Goal: Check status: Check status

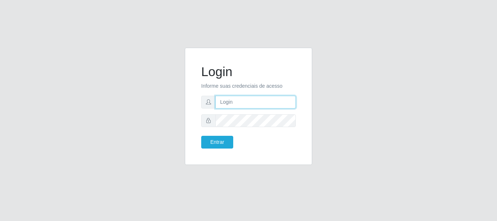
click at [237, 105] on input "text" at bounding box center [256, 102] width 80 height 13
type input "Ubiratan@confglacer"
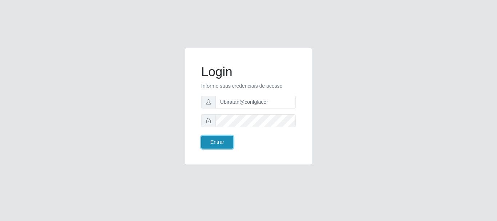
click at [204, 141] on button "Entrar" at bounding box center [217, 142] width 32 height 13
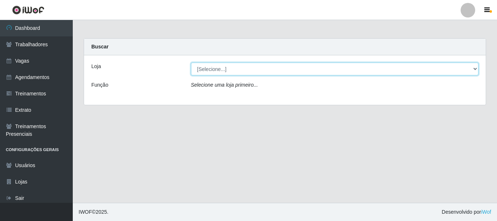
click at [464, 70] on select "[Selecione...] Glace Real Confeitaria" at bounding box center [335, 69] width 288 height 13
select select "445"
click at [191, 63] on select "[Selecione...] Glace Real Confeitaria" at bounding box center [335, 69] width 288 height 13
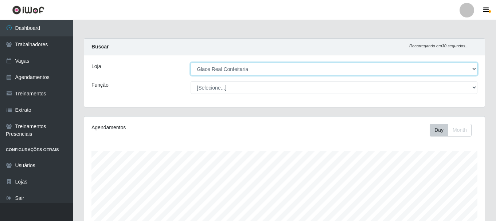
scroll to position [133, 0]
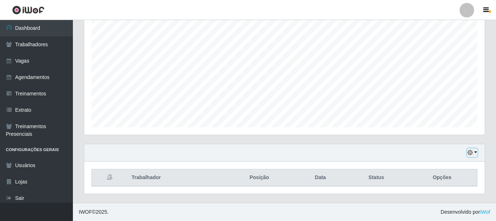
click at [471, 149] on button "button" at bounding box center [472, 153] width 10 height 8
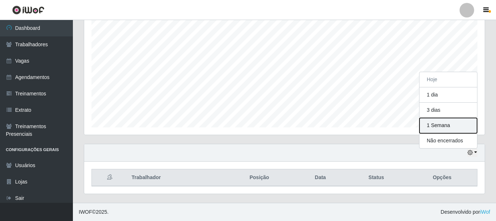
click at [439, 130] on button "1 Semana" at bounding box center [448, 125] width 58 height 15
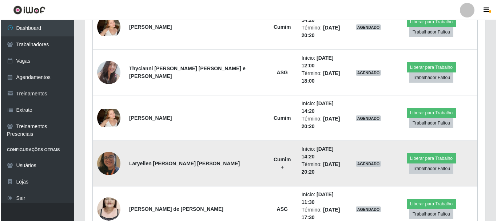
scroll to position [206, 0]
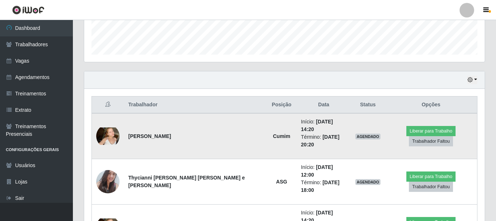
click at [112, 130] on img at bounding box center [107, 135] width 23 height 17
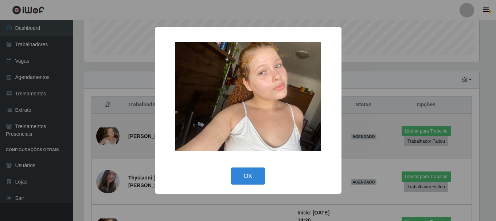
scroll to position [151, 397]
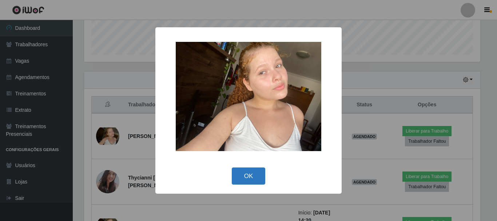
click at [256, 176] on button "OK" at bounding box center [249, 175] width 34 height 17
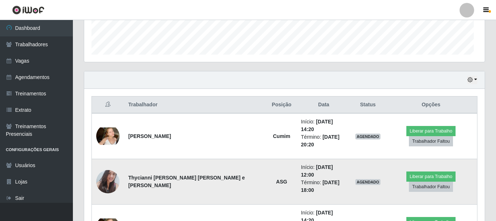
scroll to position [151, 400]
click at [112, 170] on img at bounding box center [107, 181] width 23 height 31
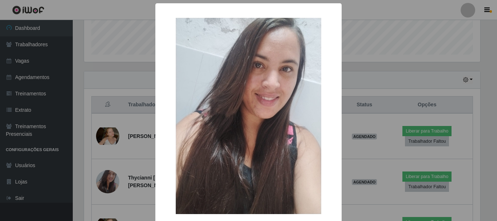
click at [394, 19] on div "× OK Cancel" at bounding box center [248, 110] width 497 height 221
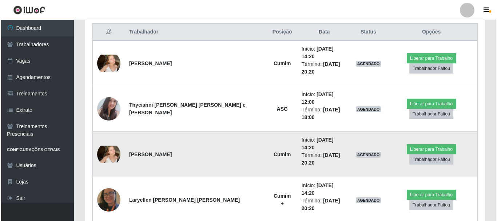
scroll to position [351, 0]
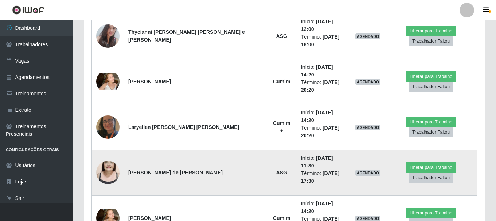
click at [100, 152] on img at bounding box center [107, 173] width 23 height 42
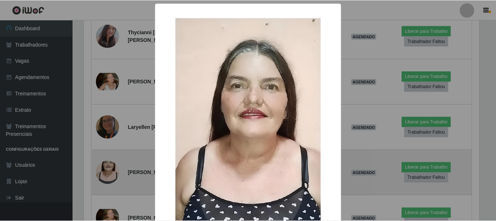
scroll to position [151, 397]
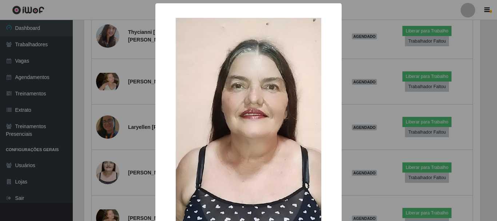
click at [369, 11] on div "× OK Cancel" at bounding box center [248, 110] width 497 height 221
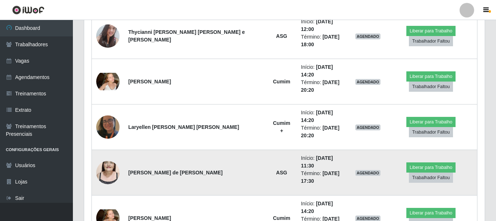
scroll to position [279, 0]
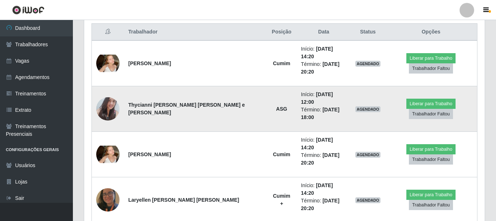
click at [109, 95] on img at bounding box center [107, 108] width 23 height 31
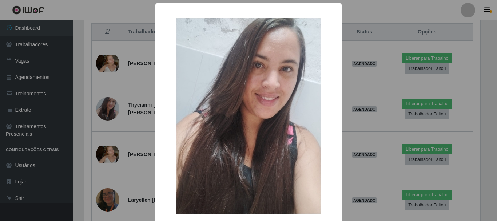
click at [402, 4] on div "× OK Cancel" at bounding box center [248, 110] width 497 height 221
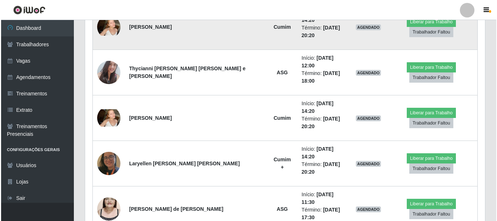
scroll to position [242, 0]
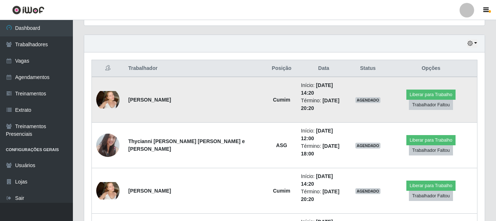
click at [108, 98] on img at bounding box center [107, 99] width 23 height 17
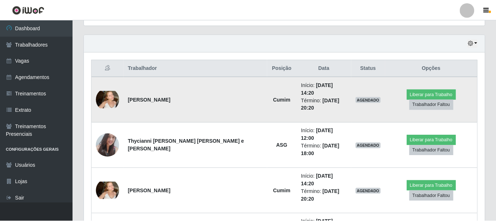
scroll to position [151, 397]
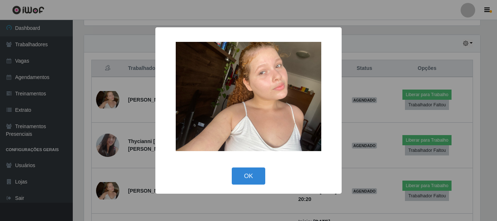
click at [367, 11] on div "× OK Cancel" at bounding box center [248, 110] width 497 height 221
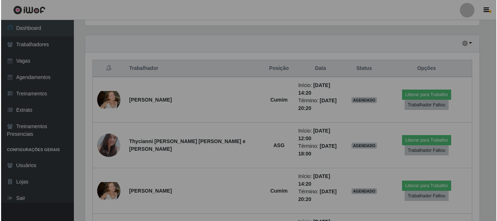
scroll to position [151, 400]
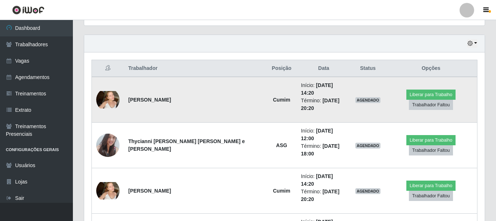
click at [106, 96] on img at bounding box center [107, 99] width 23 height 17
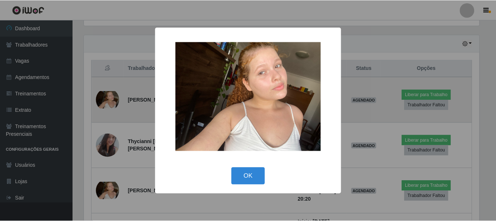
scroll to position [151, 397]
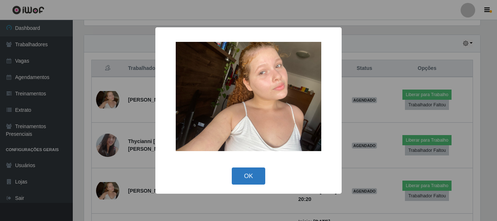
click at [237, 170] on button "OK" at bounding box center [249, 175] width 34 height 17
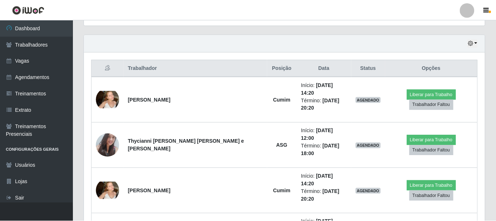
scroll to position [151, 400]
